Goal: Communication & Community: Answer question/provide support

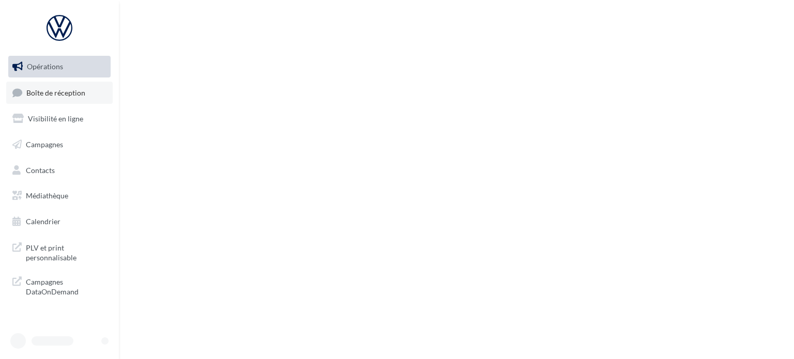
click at [59, 95] on span "Boîte de réception" at bounding box center [55, 92] width 59 height 9
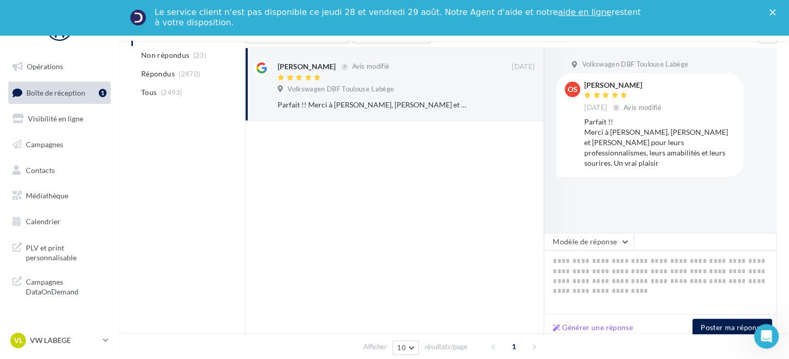
scroll to position [143, 0]
click at [776, 10] on polygon "Fermer" at bounding box center [773, 12] width 6 height 6
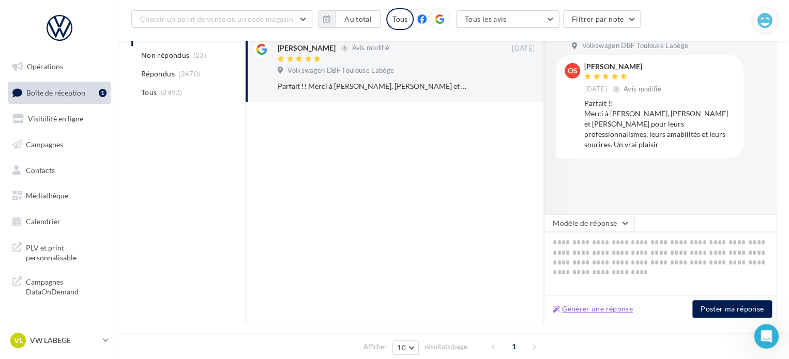
click at [601, 307] on button "Générer une réponse" at bounding box center [593, 309] width 88 height 12
type textarea "**********"
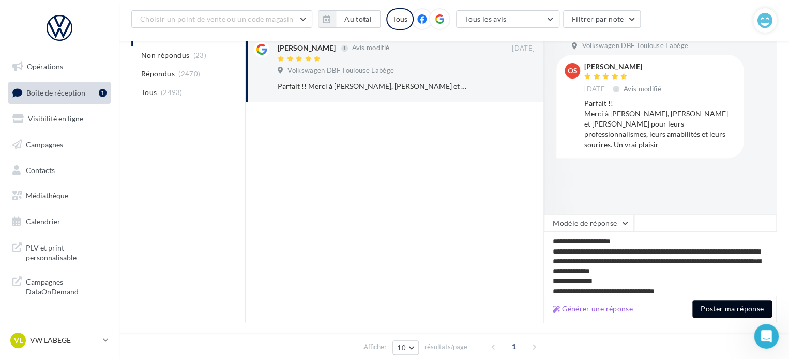
click at [724, 310] on button "Poster ma réponse" at bounding box center [733, 310] width 80 height 18
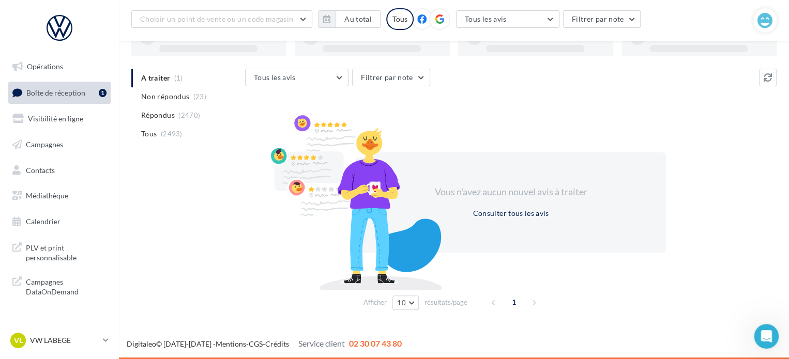
scroll to position [80, 0]
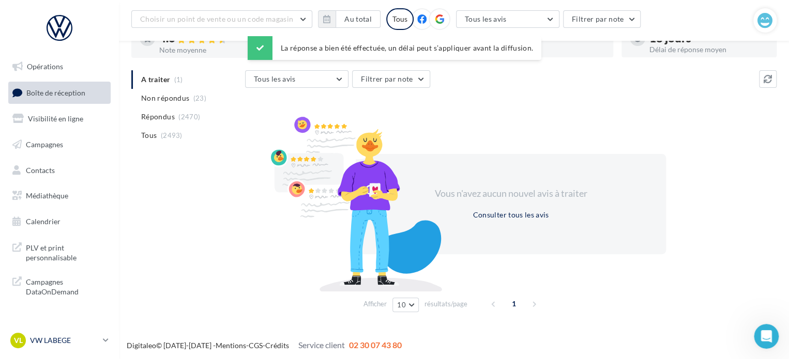
click at [64, 339] on p "VW LABEGE" at bounding box center [64, 341] width 69 height 10
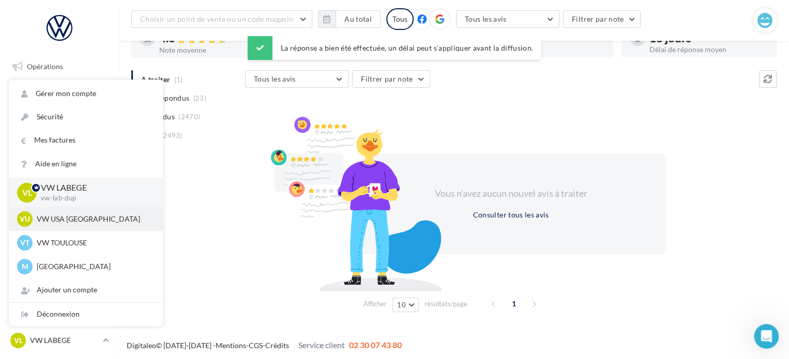
click at [68, 218] on p "VW USA [GEOGRAPHIC_DATA]" at bounding box center [94, 219] width 114 height 10
